Goal: Navigation & Orientation: Find specific page/section

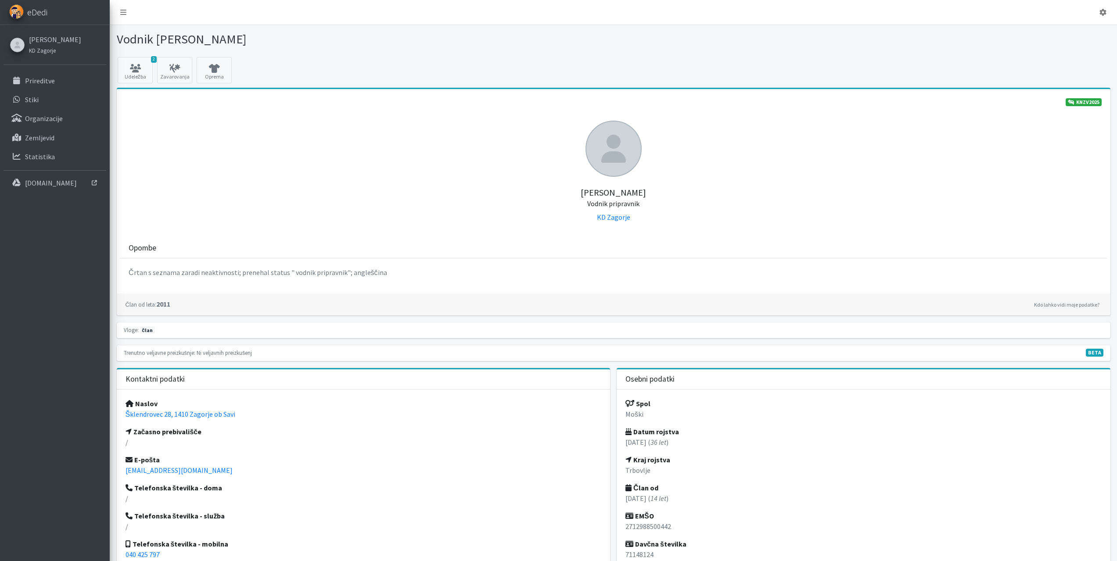
click at [40, 11] on span "eDedi" at bounding box center [37, 12] width 20 height 13
click at [43, 164] on link "Statistika" at bounding box center [55, 157] width 103 height 18
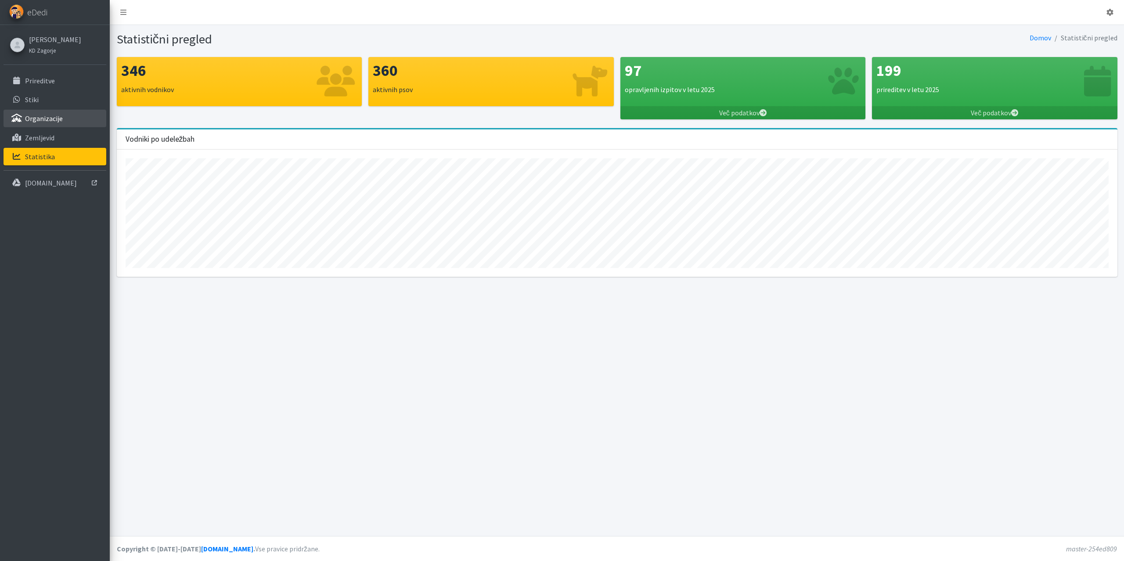
click at [38, 117] on p "Organizacije" at bounding box center [44, 118] width 38 height 9
